Goal: Obtain resource: Download file/media

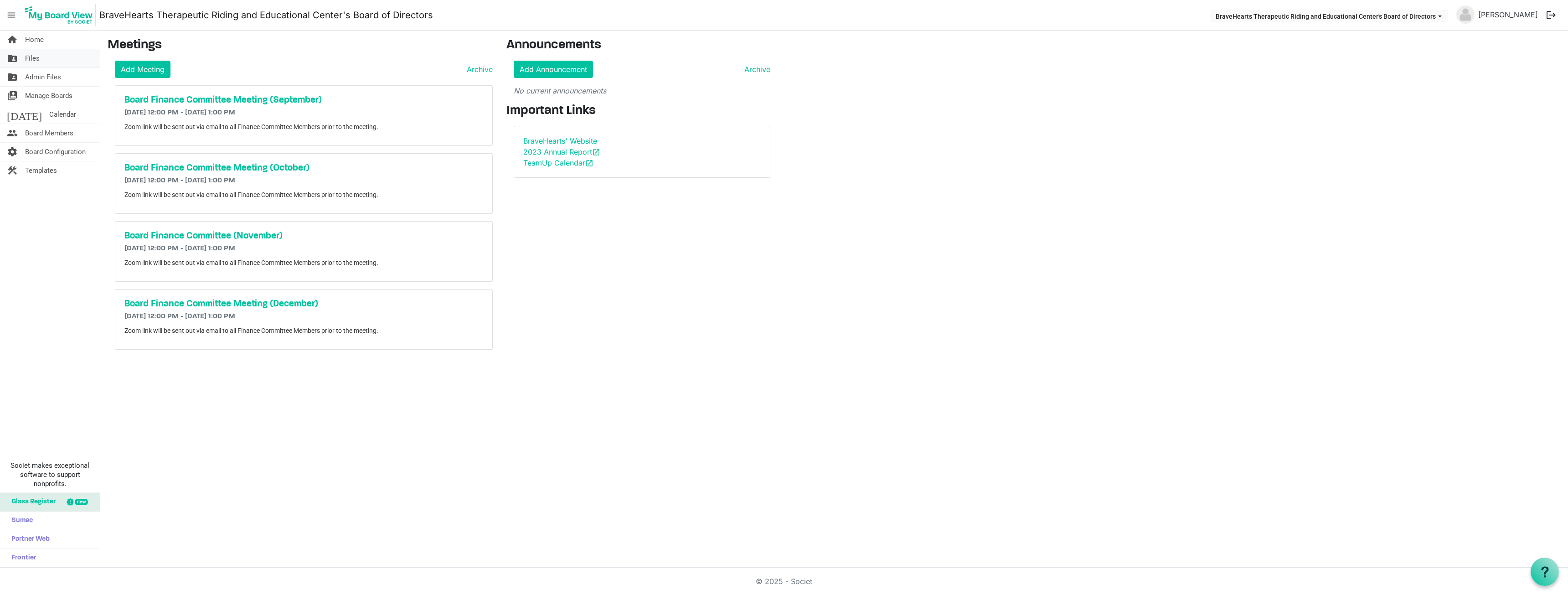
click at [32, 55] on span "Files" at bounding box center [32, 58] width 15 height 18
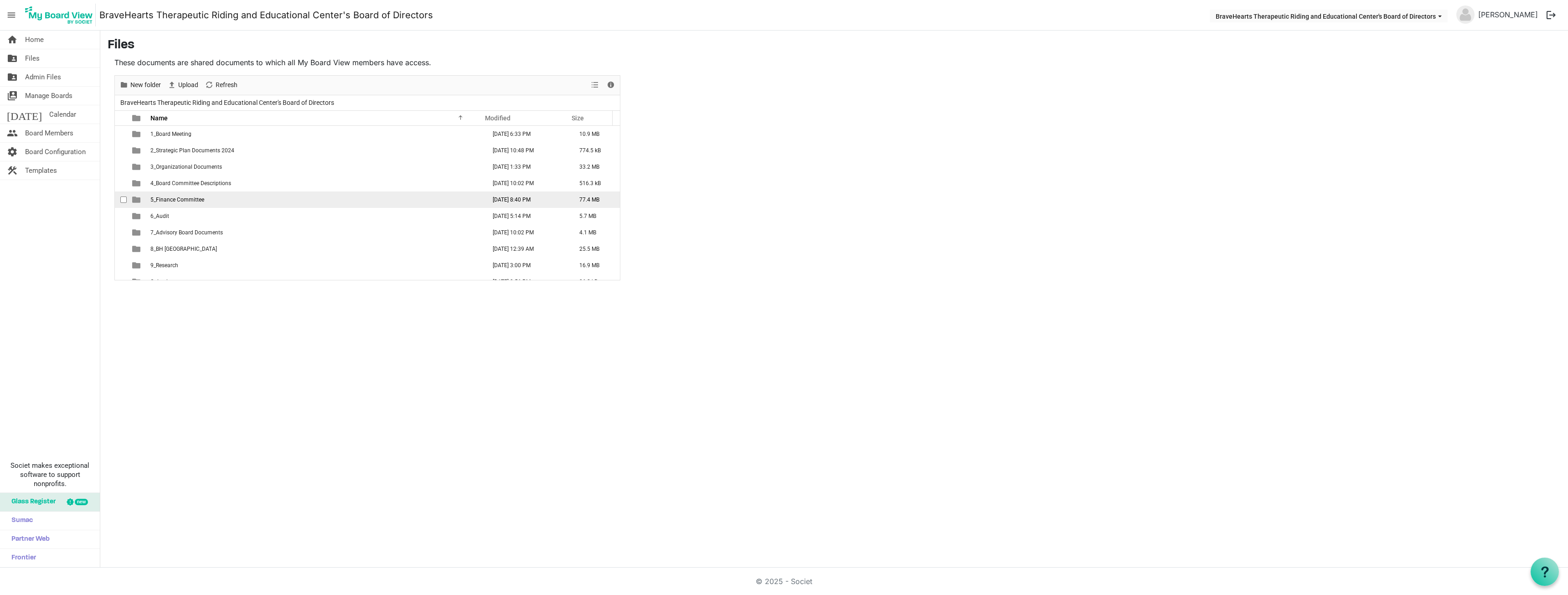
click at [173, 200] on span "5_Finance Committee" at bounding box center [177, 199] width 54 height 6
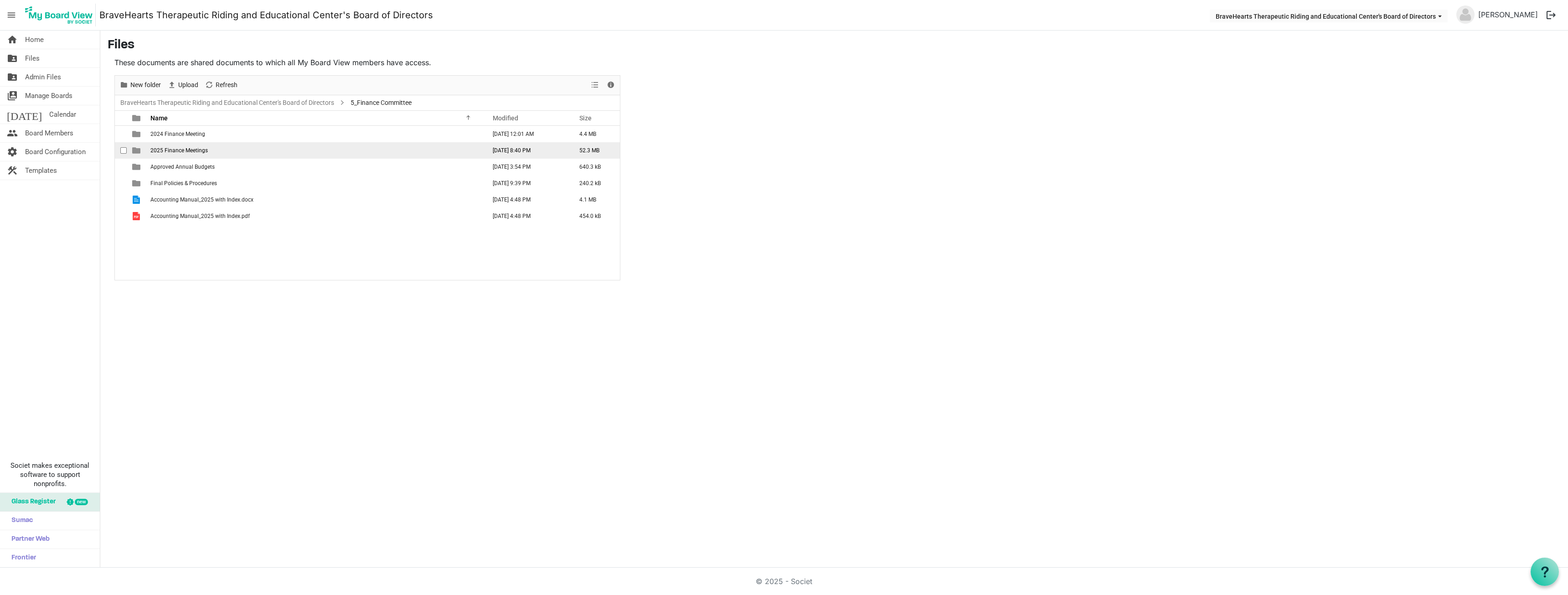
click at [173, 150] on span "2025 Finance Meetings" at bounding box center [178, 149] width 57 height 6
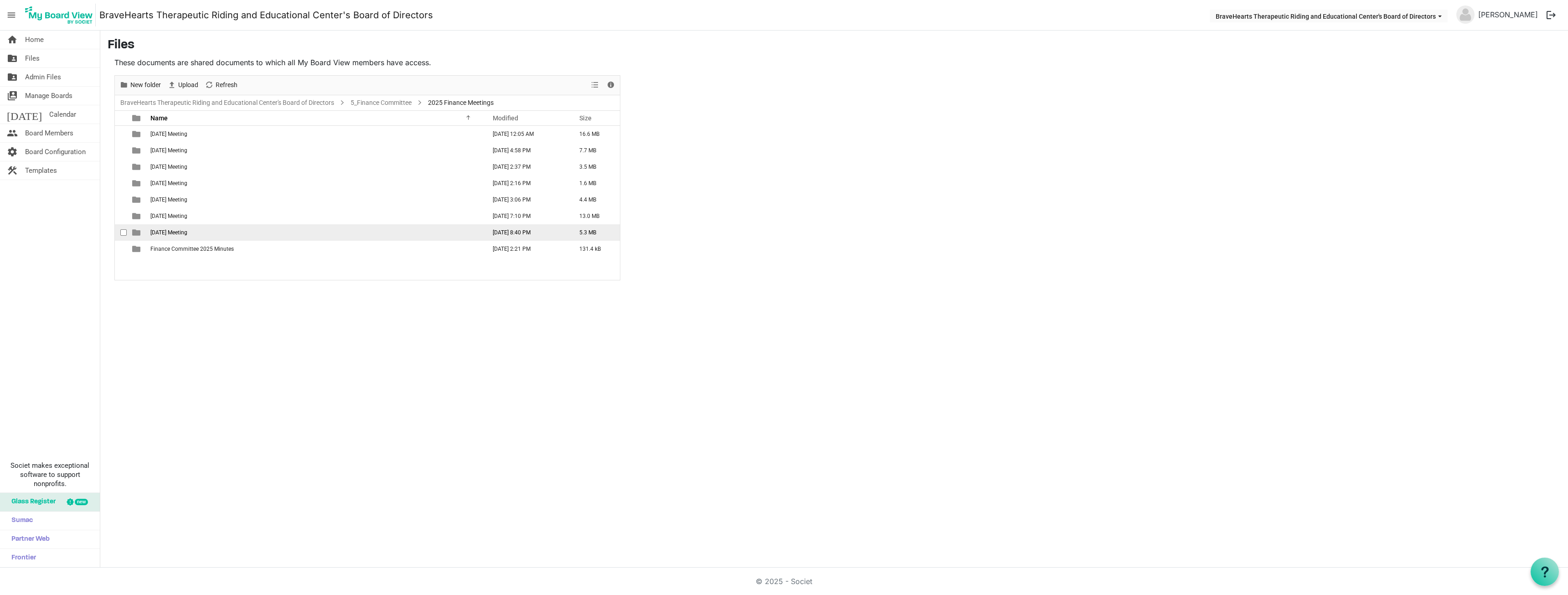
click at [174, 232] on span "[DATE] Meeting" at bounding box center [168, 231] width 37 height 6
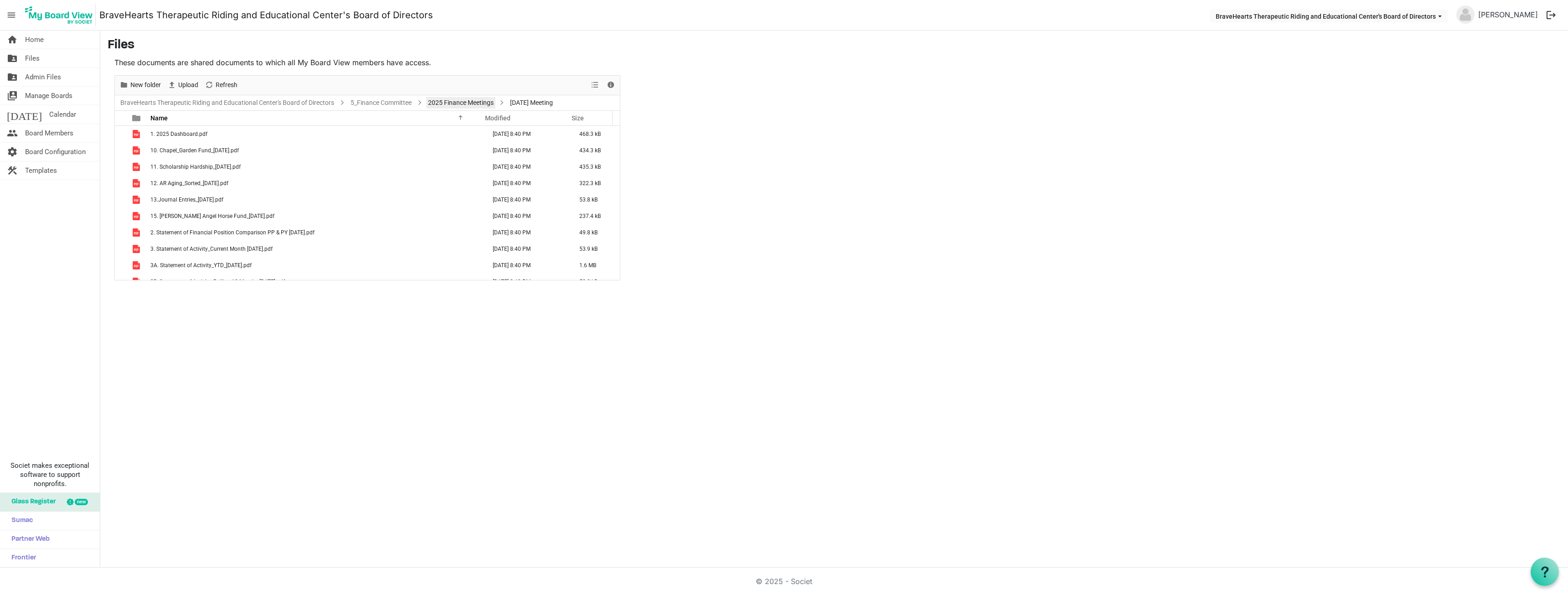
click at [484, 102] on link "2025 Finance Meetings" at bounding box center [460, 102] width 69 height 11
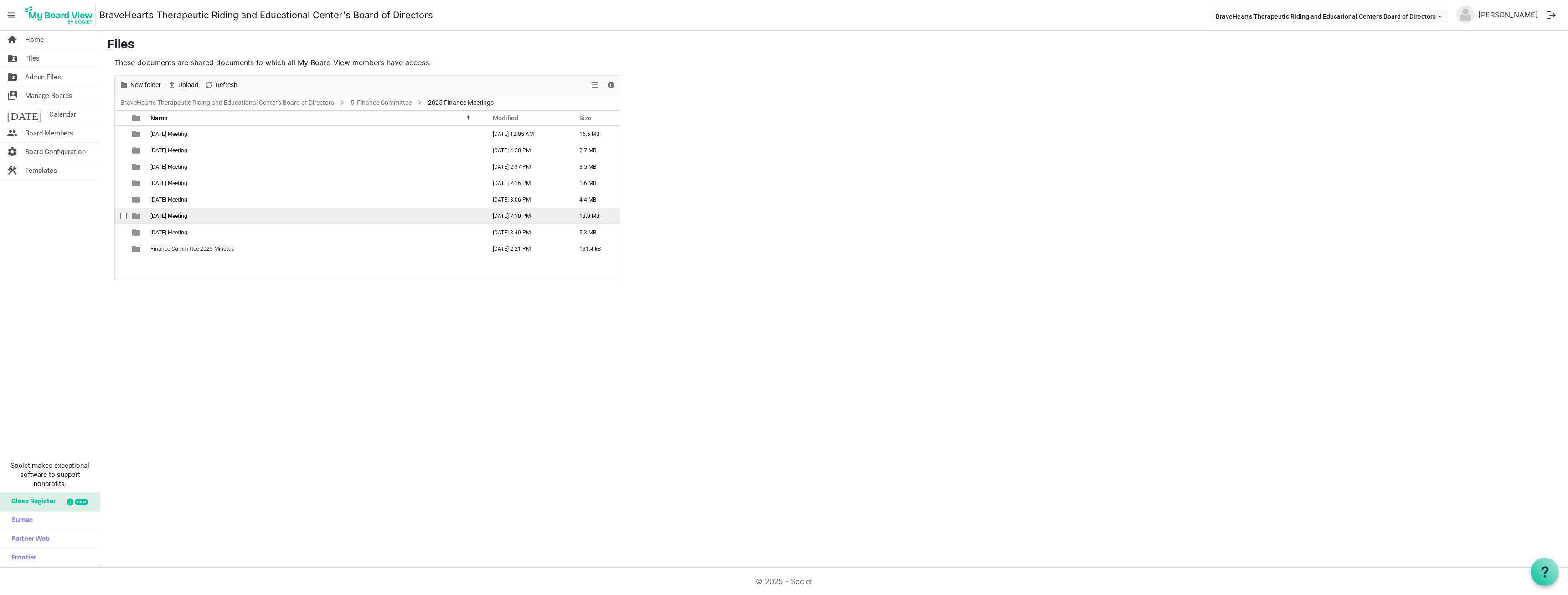
click at [173, 218] on span "[DATE] Meeting" at bounding box center [168, 215] width 37 height 6
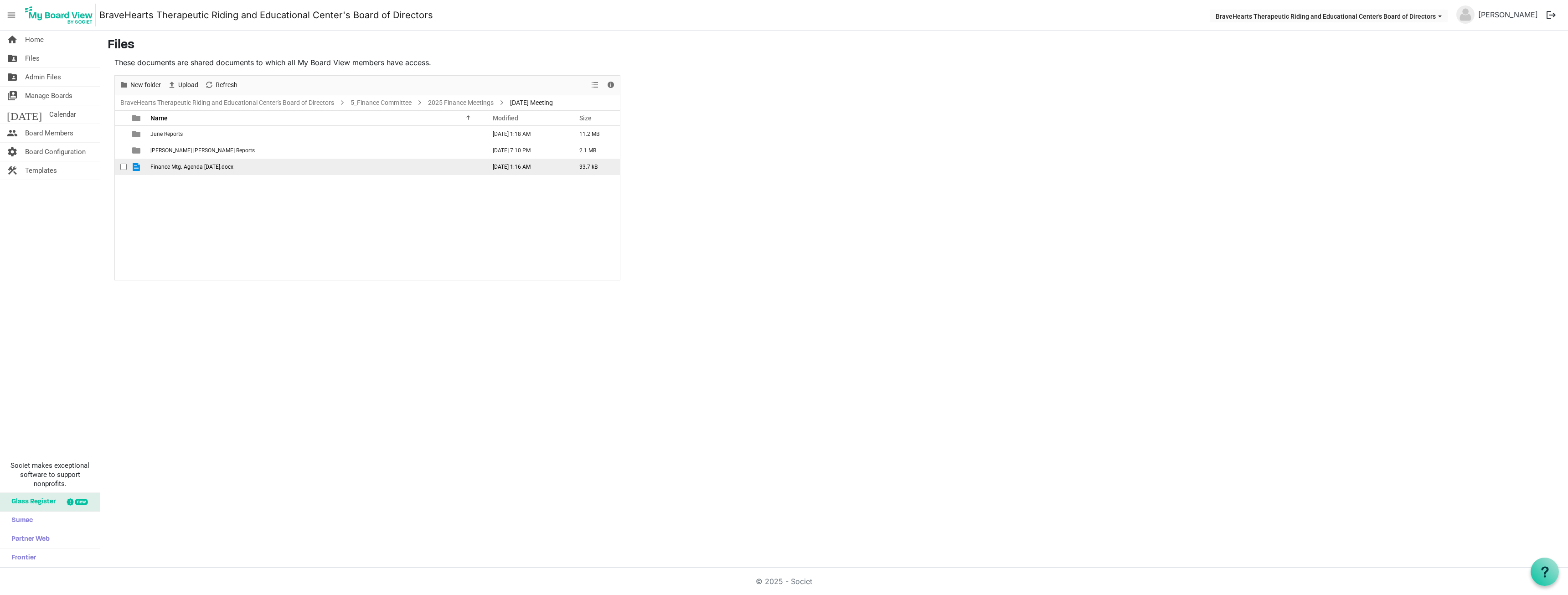
click at [173, 167] on span "Finance Mtg. Agenda [DATE].docx" at bounding box center [191, 166] width 83 height 6
click at [445, 102] on link "2025 Finance Meetings" at bounding box center [460, 102] width 69 height 11
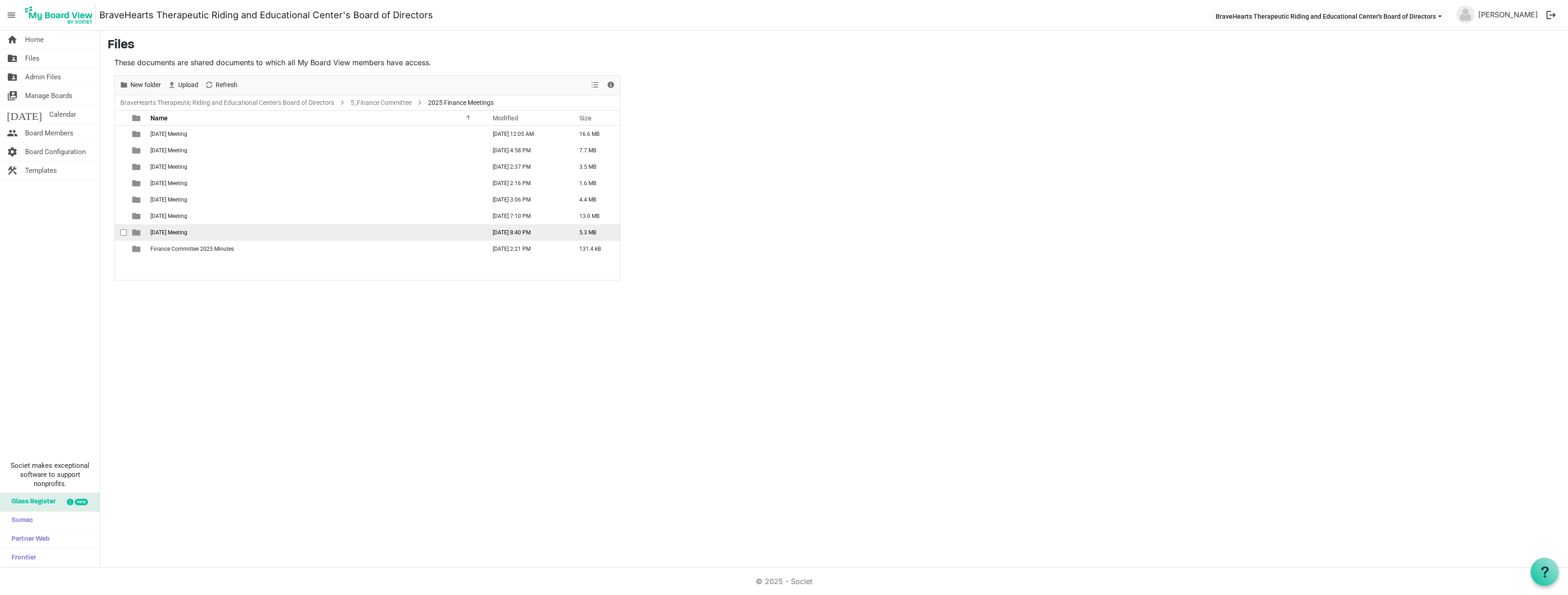
click at [167, 233] on span "[DATE] Meeting" at bounding box center [168, 231] width 37 height 6
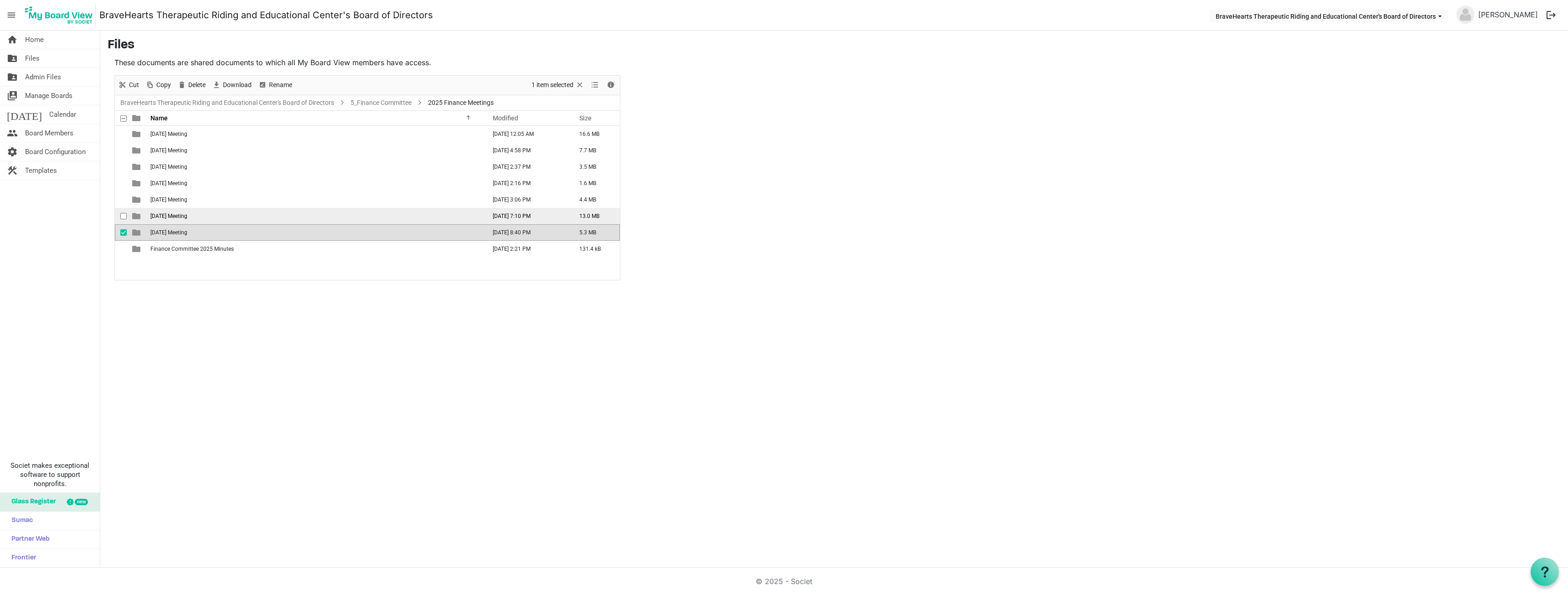
click at [183, 218] on span "[DATE] Meeting" at bounding box center [168, 215] width 37 height 6
click at [183, 217] on span "[DATE] Meeting" at bounding box center [168, 215] width 37 height 6
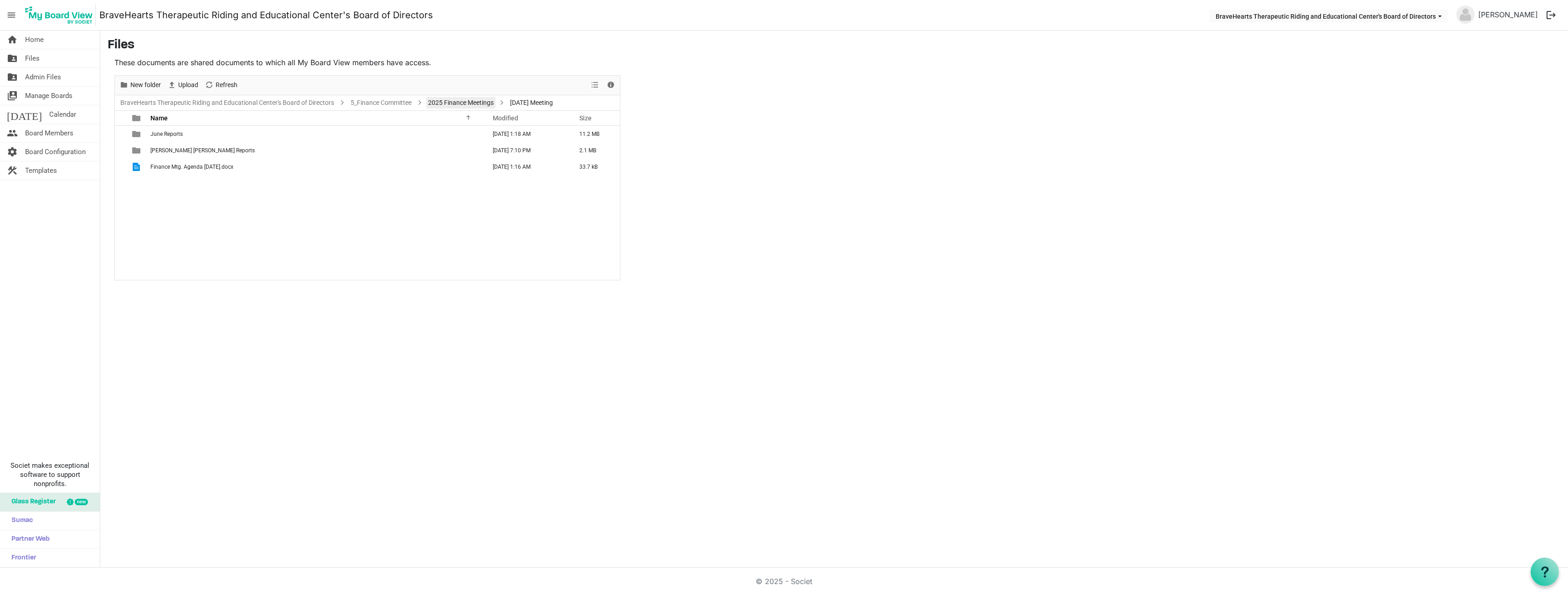
click at [458, 103] on link "2025 Finance Meetings" at bounding box center [460, 102] width 69 height 11
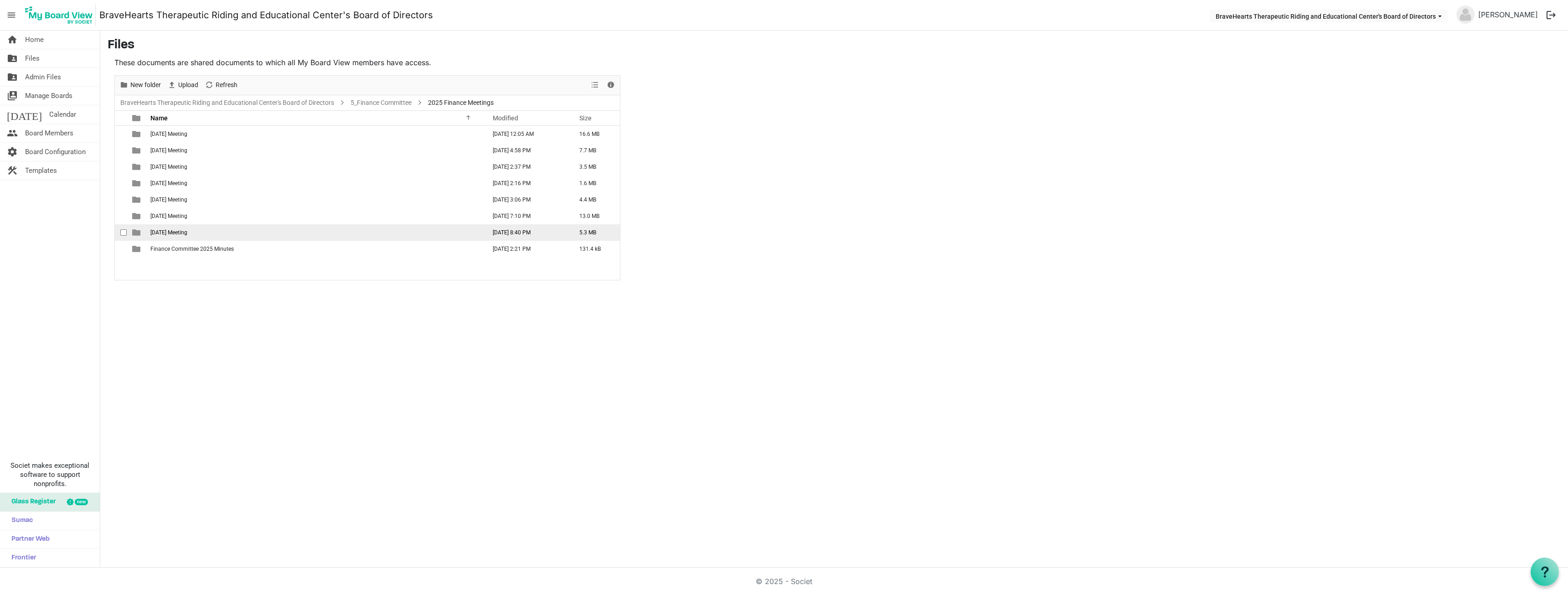
click at [177, 236] on td "[DATE] Meeting" at bounding box center [315, 232] width 336 height 16
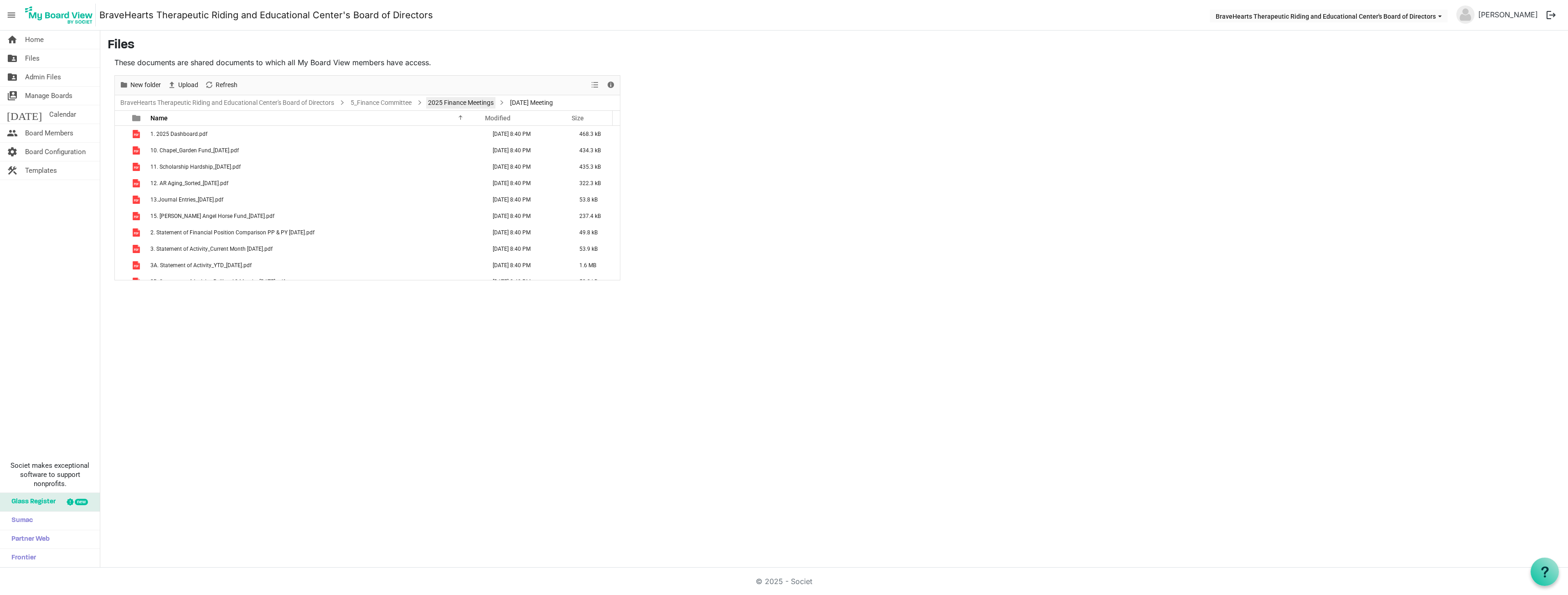
click at [467, 102] on link "2025 Finance Meetings" at bounding box center [460, 102] width 69 height 11
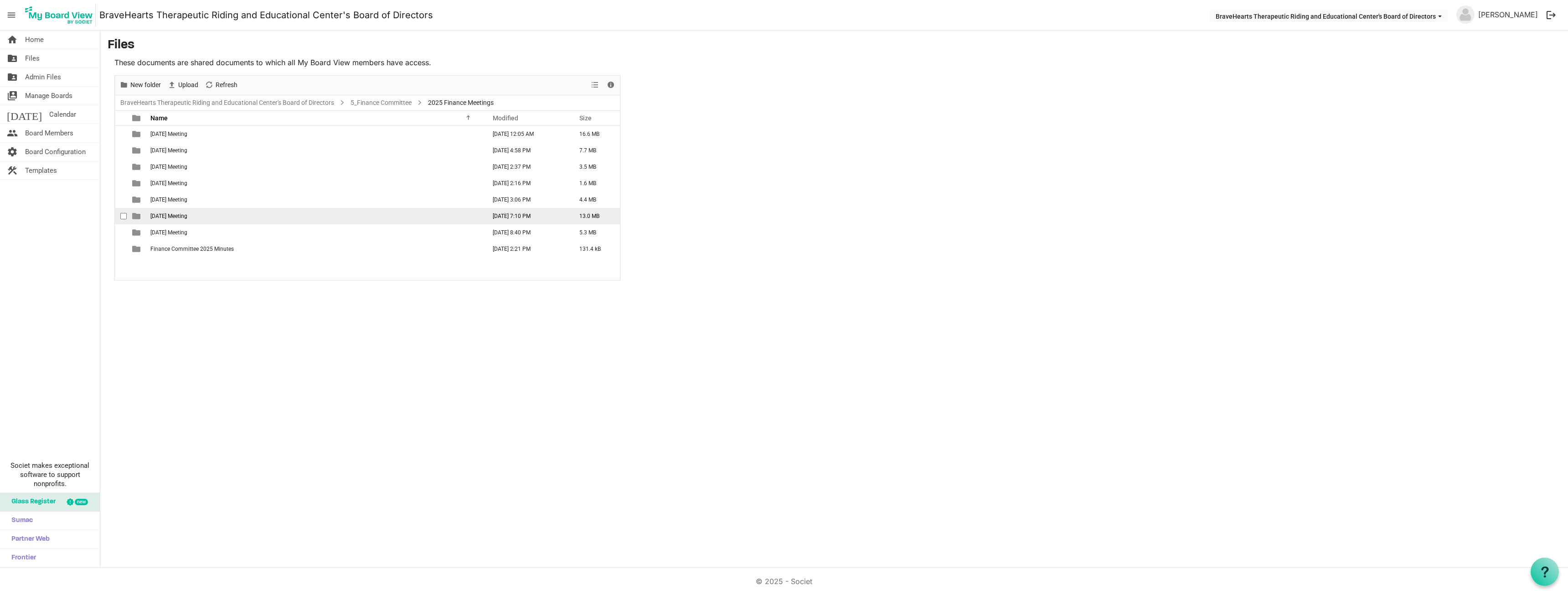
click at [187, 217] on span "[DATE] Meeting" at bounding box center [168, 215] width 37 height 6
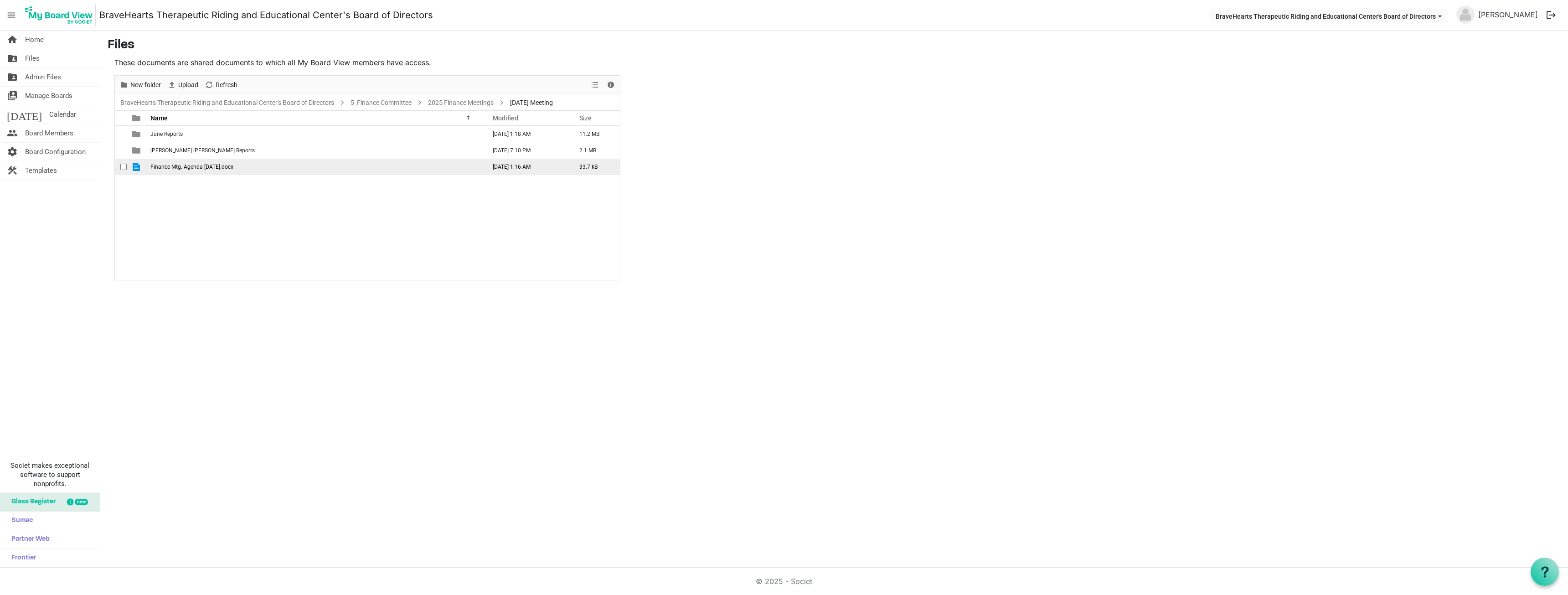
click at [168, 170] on span "Finance Mtg. Agenda [DATE].docx" at bounding box center [191, 166] width 83 height 6
